Goal: Use online tool/utility: Utilize a website feature to perform a specific function

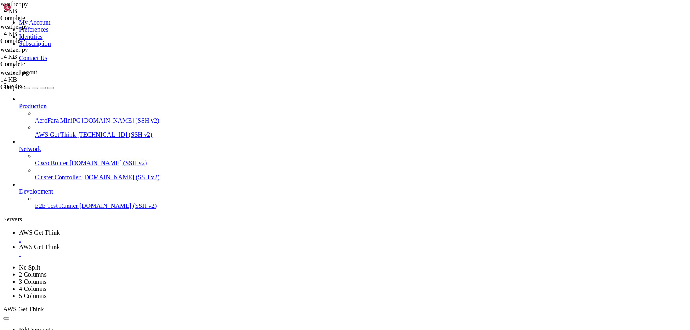
scroll to position [1130, 0]
drag, startPoint x: 317, startPoint y: 648, endPoint x: 261, endPoint y: 543, distance: 119.1
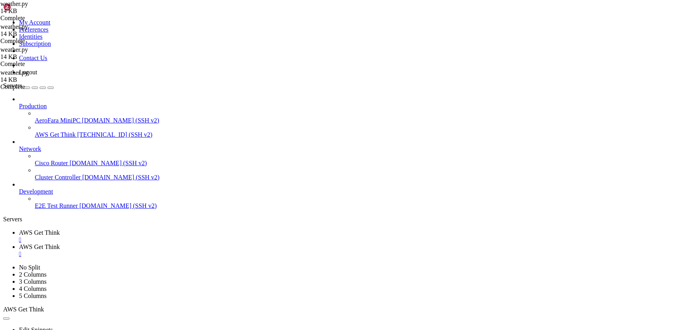
scroll to position [1103, 0]
drag, startPoint x: 119, startPoint y: 466, endPoint x: 6, endPoint y: 464, distance: 113.1
drag, startPoint x: 116, startPoint y: 470, endPoint x: 53, endPoint y: 470, distance: 62.5
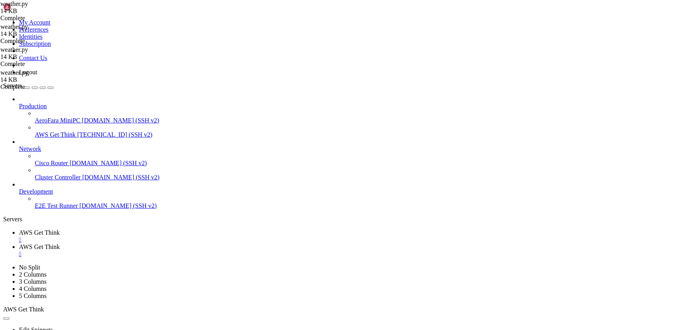
drag, startPoint x: 122, startPoint y: 466, endPoint x: 6, endPoint y: 461, distance: 115.6
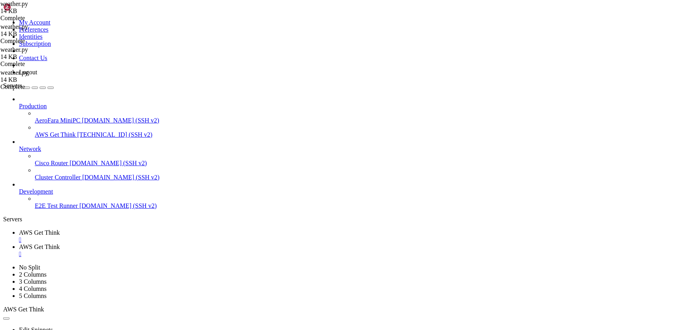
drag, startPoint x: 572, startPoint y: 541, endPoint x: 558, endPoint y: 541, distance: 13.8
drag, startPoint x: 120, startPoint y: 470, endPoint x: 83, endPoint y: 470, distance: 36.4
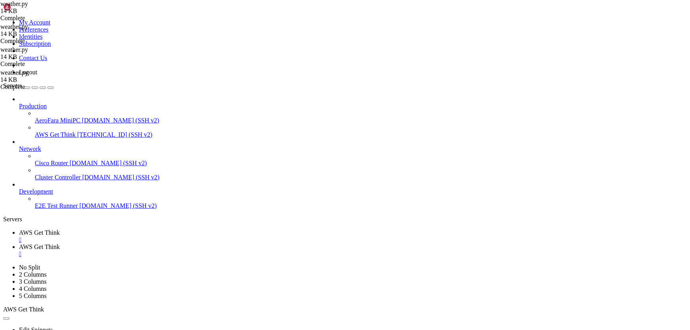
drag, startPoint x: 164, startPoint y: 469, endPoint x: 77, endPoint y: 469, distance: 87.4
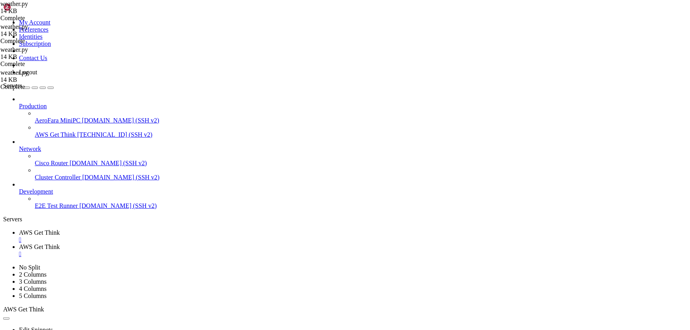
drag, startPoint x: 397, startPoint y: 435, endPoint x: 333, endPoint y: 449, distance: 65.9
drag, startPoint x: 77, startPoint y: 470, endPoint x: 30, endPoint y: 468, distance: 46.3
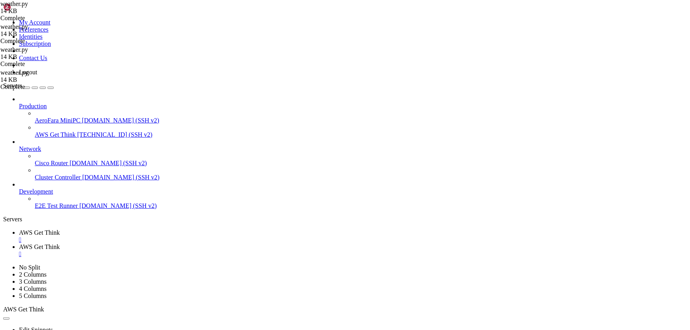
drag, startPoint x: 284, startPoint y: 581, endPoint x: 243, endPoint y: 541, distance: 57.1
click at [60, 244] on span "AWS Get Think" at bounding box center [39, 247] width 41 height 7
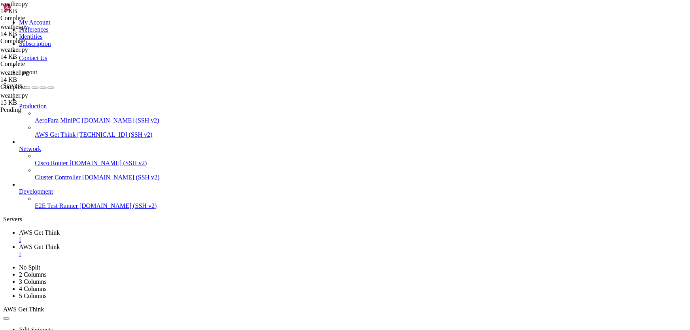
click at [60, 229] on span "AWS Get Think" at bounding box center [39, 232] width 41 height 7
click at [157, 237] on div "" at bounding box center [353, 240] width 668 height 7
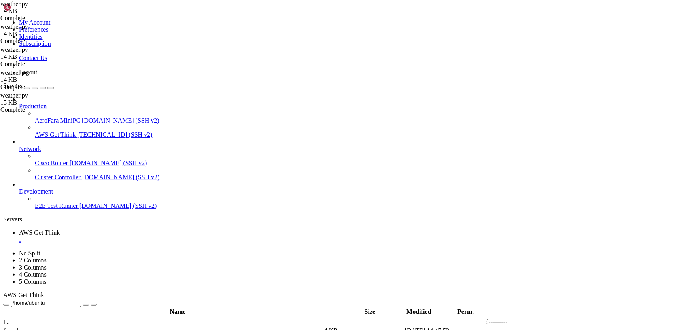
click at [162, 229] on link "AWS Get Think " at bounding box center [353, 236] width 668 height 14
click at [157, 237] on div "" at bounding box center [353, 240] width 668 height 7
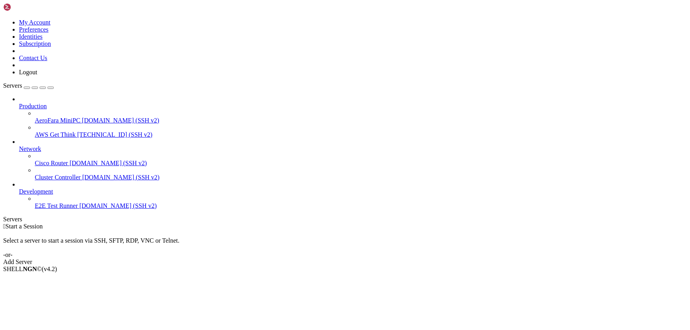
click at [56, 131] on span "AWS Get Think" at bounding box center [55, 134] width 41 height 7
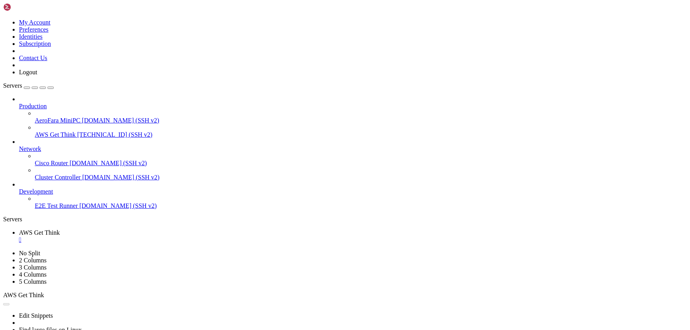
scroll to position [0, 0]
type input "/home/ubuntu"
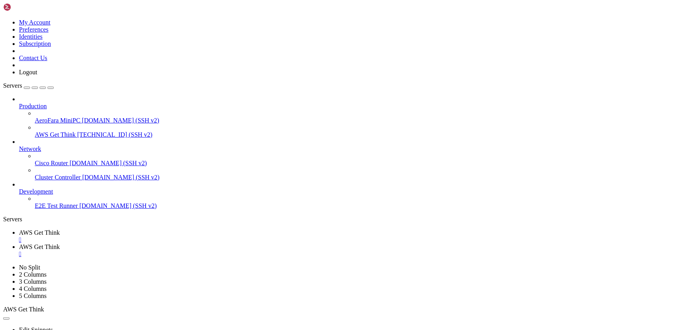
click at [60, 229] on span "AWS Get Think" at bounding box center [39, 232] width 41 height 7
drag, startPoint x: 166, startPoint y: 652, endPoint x: 7, endPoint y: 505, distance: 216.4
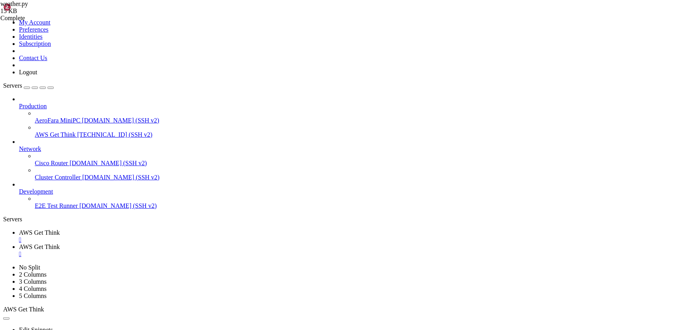
scroll to position [262, 0]
click at [60, 244] on span "AWS Get Think" at bounding box center [39, 247] width 41 height 7
click at [60, 229] on span "AWS Get Think" at bounding box center [39, 232] width 41 height 7
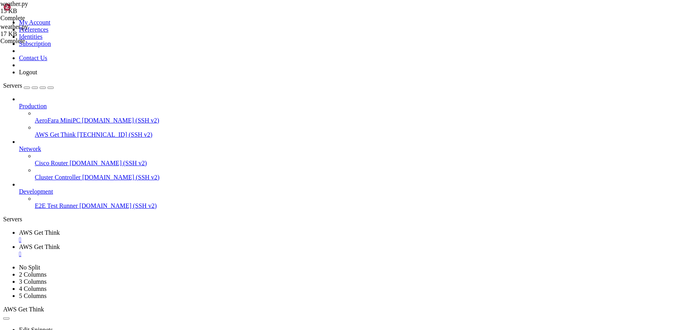
scroll to position [316, 0]
drag, startPoint x: 228, startPoint y: 651, endPoint x: 7, endPoint y: 612, distance: 224.8
drag, startPoint x: 163, startPoint y: 632, endPoint x: 408, endPoint y: 644, distance: 245.5
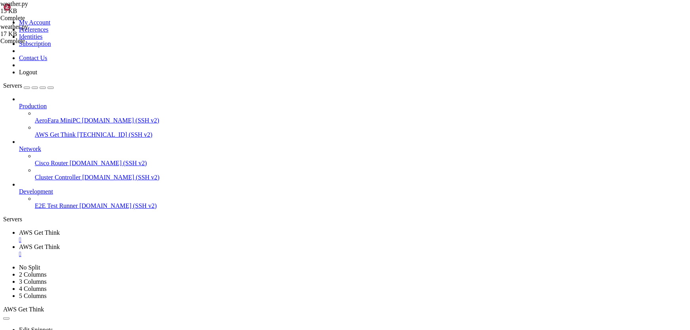
click at [197, 244] on link "AWS Get Think " at bounding box center [353, 251] width 668 height 14
click at [60, 229] on span "AWS Get Think" at bounding box center [39, 232] width 41 height 7
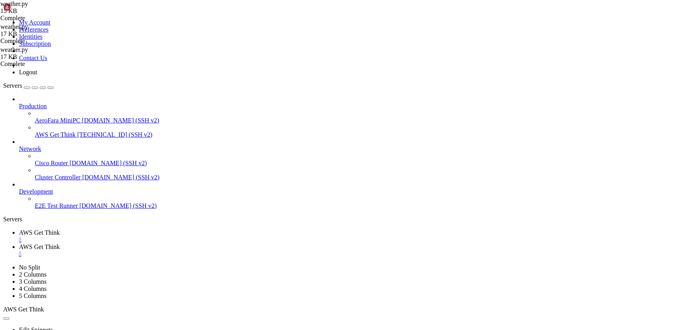
click at [60, 244] on span "AWS Get Think" at bounding box center [39, 247] width 41 height 7
click at [60, 229] on span "AWS Get Think" at bounding box center [39, 232] width 41 height 7
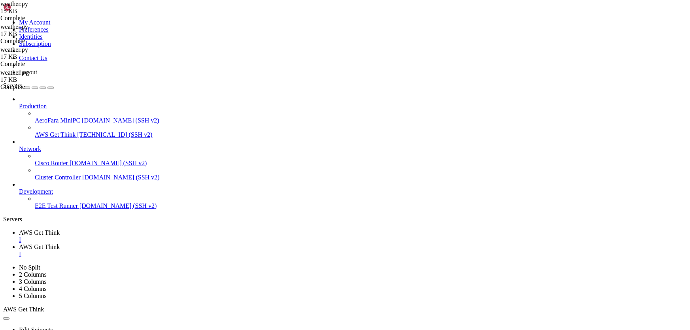
scroll to position [423, 0]
click at [19, 244] on icon at bounding box center [19, 247] width 0 height 7
click at [60, 229] on span "AWS Get Think" at bounding box center [39, 232] width 41 height 7
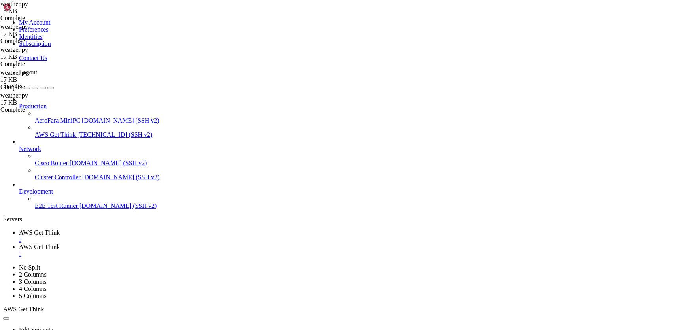
scroll to position [477, 0]
click at [60, 244] on span "AWS Get Think" at bounding box center [39, 247] width 41 height 7
click at [60, 229] on span "AWS Get Think" at bounding box center [39, 232] width 41 height 7
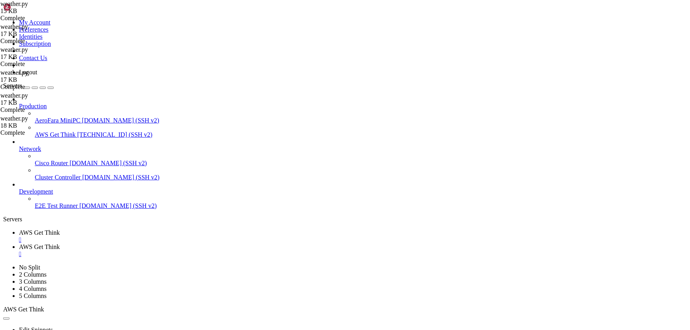
scroll to position [538, 0]
drag, startPoint x: 231, startPoint y: 652, endPoint x: 7, endPoint y: 600, distance: 230.3
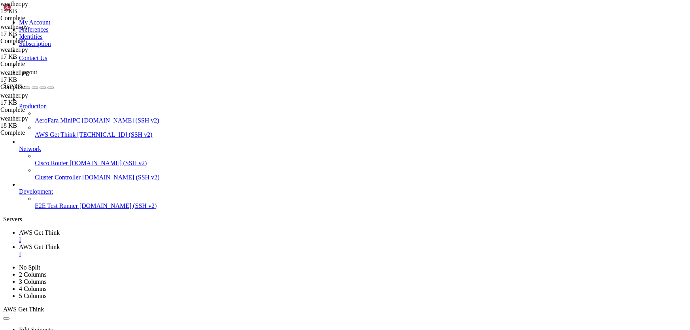
drag, startPoint x: 92, startPoint y: 594, endPoint x: 269, endPoint y: 560, distance: 180.0
click at [60, 244] on span "AWS Get Think" at bounding box center [39, 247] width 41 height 7
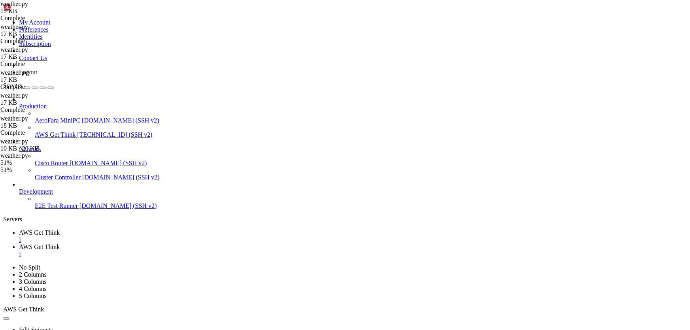
click at [60, 229] on span "AWS Get Think" at bounding box center [39, 232] width 41 height 7
drag, startPoint x: 299, startPoint y: 611, endPoint x: 257, endPoint y: 611, distance: 41.5
click at [60, 244] on span "AWS Get Think" at bounding box center [39, 247] width 41 height 7
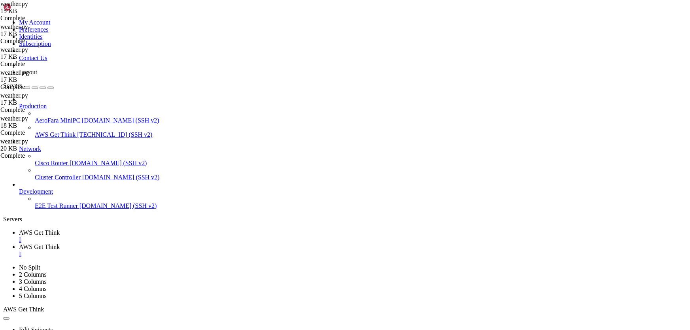
click at [60, 229] on span "AWS Get Think" at bounding box center [39, 232] width 41 height 7
drag, startPoint x: 63, startPoint y: 631, endPoint x: 6, endPoint y: 604, distance: 63.0
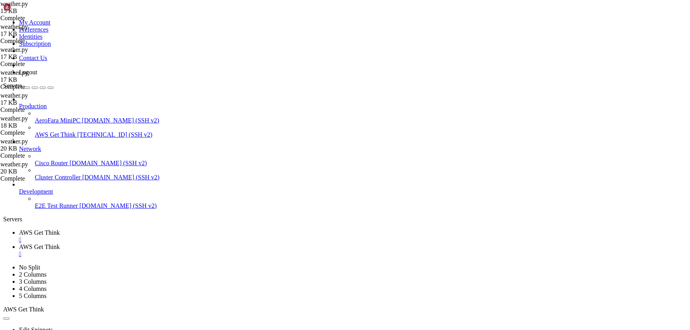
click at [60, 244] on span "AWS Get Think" at bounding box center [39, 247] width 41 height 7
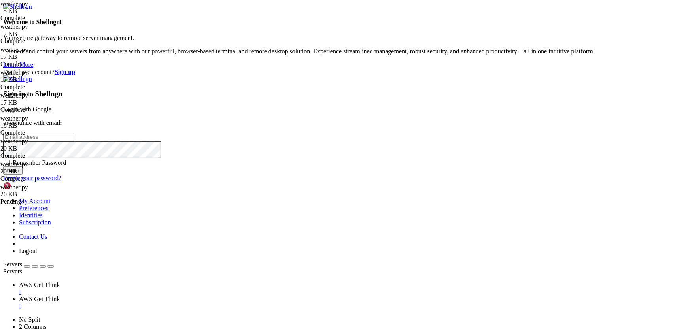
click at [60, 282] on span "AWS Get Think" at bounding box center [39, 285] width 41 height 7
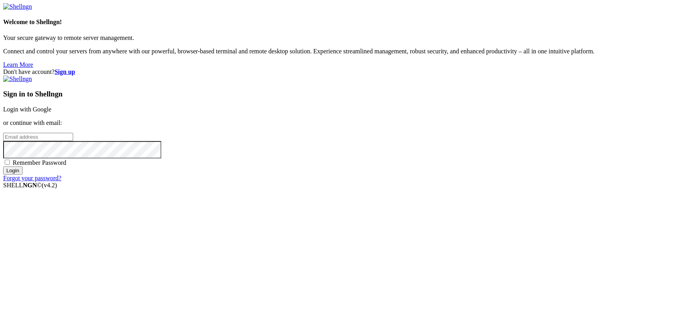
click at [51, 113] on link "Login with Google" at bounding box center [27, 109] width 48 height 7
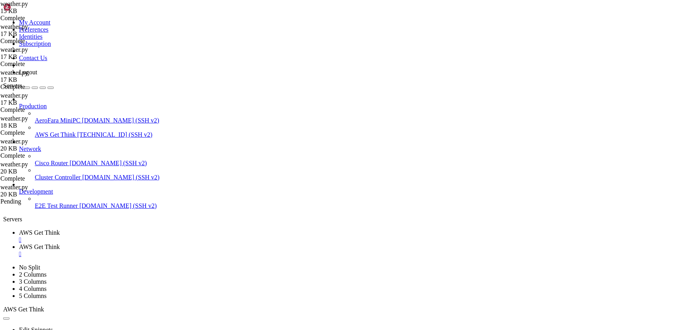
click at [206, 244] on link "AWS Get Think " at bounding box center [353, 251] width 668 height 14
drag, startPoint x: 128, startPoint y: 9, endPoint x: 197, endPoint y: 193, distance: 196.0
click at [60, 229] on span "AWS Get Think" at bounding box center [39, 232] width 41 height 7
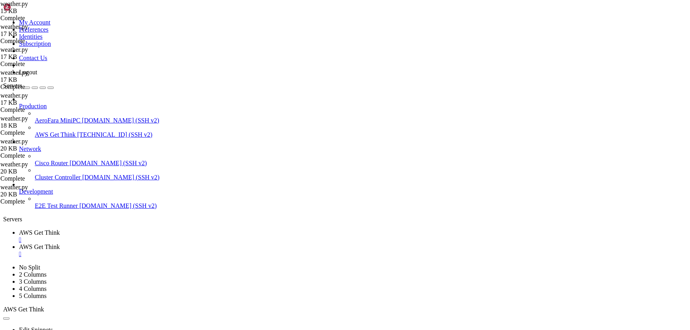
scroll to position [746, 0]
drag, startPoint x: 242, startPoint y: 653, endPoint x: 6, endPoint y: 587, distance: 245.1
copy div "ubuntu@ip-172-31-3-202 : ~ $ python3 weather.py Traceback (most recent call las…"
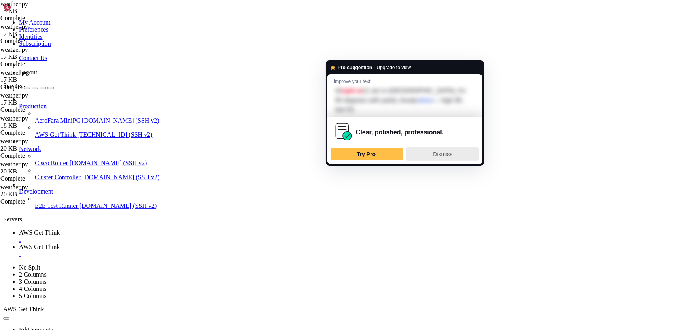
click at [438, 151] on span "Dismiss" at bounding box center [442, 154] width 19 height 6
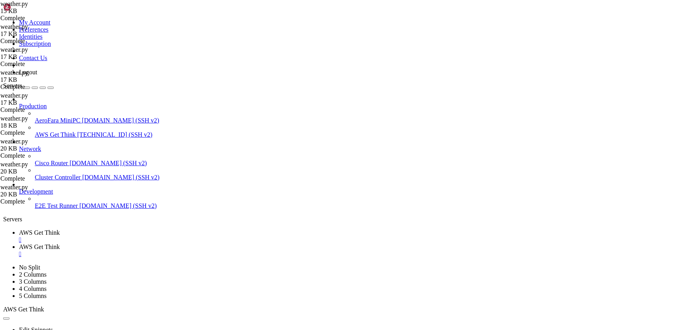
click at [60, 244] on span "AWS Get Think" at bounding box center [39, 247] width 41 height 7
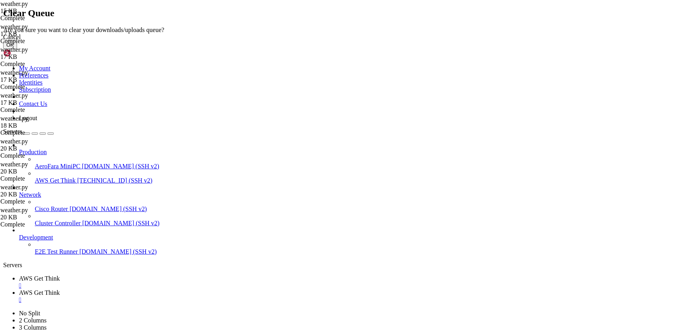
click at [17, 49] on button "OK" at bounding box center [10, 45] width 14 height 8
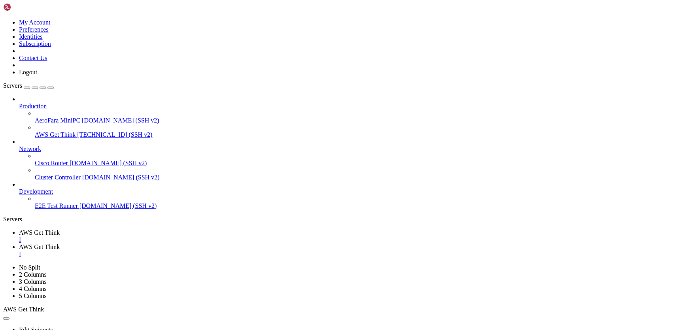
click at [60, 229] on span "AWS Get Think" at bounding box center [39, 232] width 41 height 7
click at [60, 244] on span "AWS Get Think" at bounding box center [39, 247] width 41 height 7
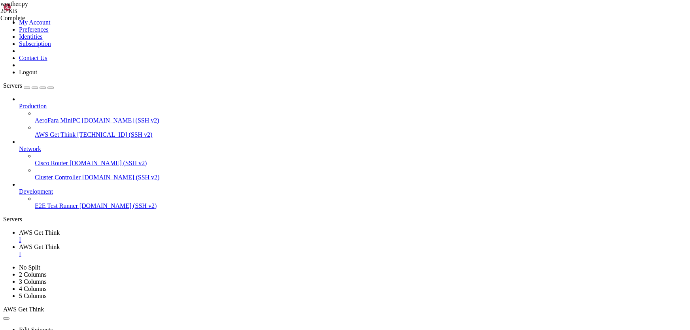
click at [60, 229] on span "AWS Get Think" at bounding box center [39, 232] width 41 height 7
